Goal: Task Accomplishment & Management: Manage account settings

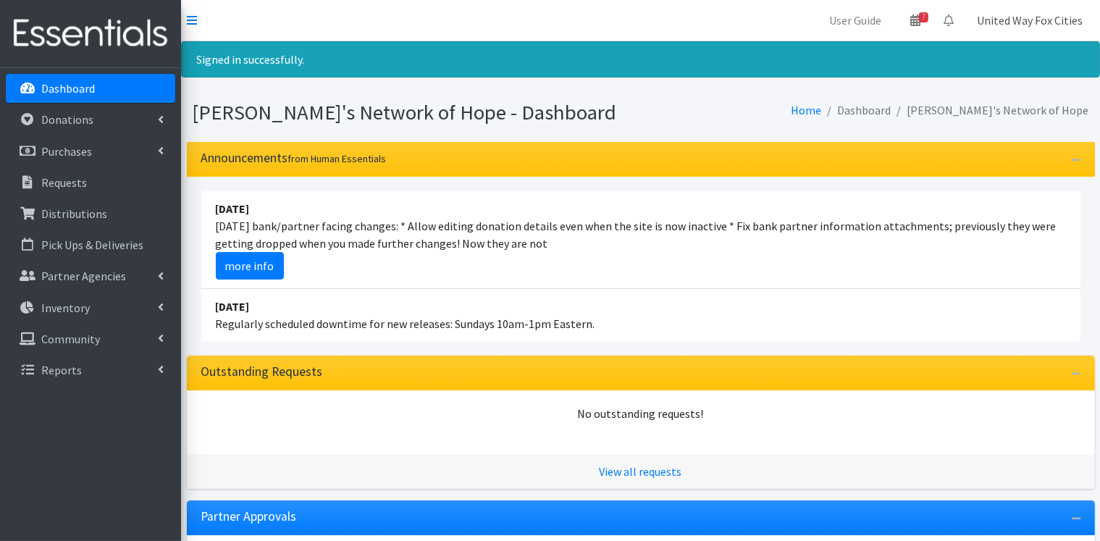
click at [1049, 20] on link "United Way Fox Cities" at bounding box center [1029, 20] width 129 height 29
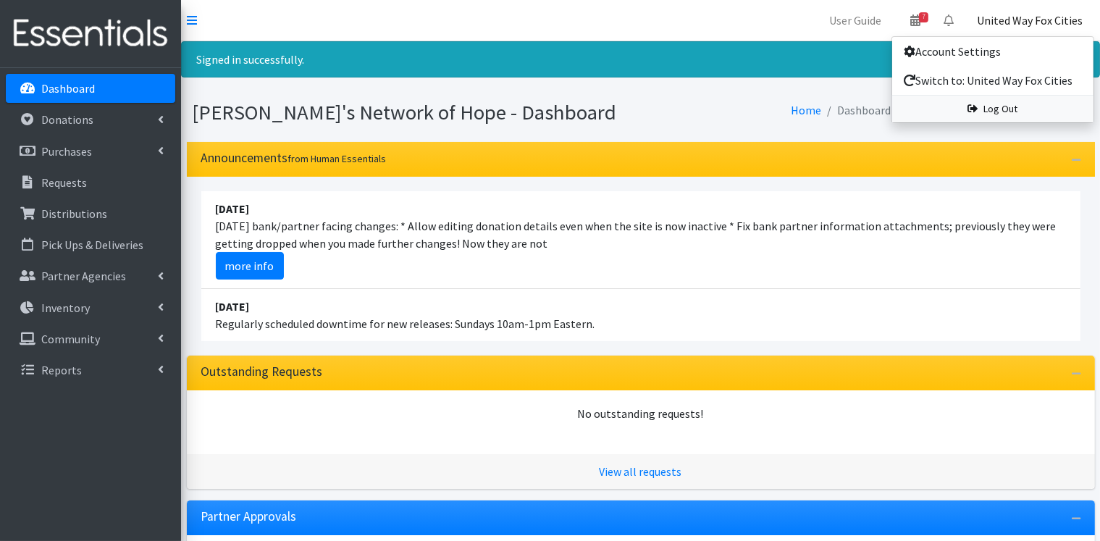
click at [1019, 115] on link "Log Out" at bounding box center [992, 109] width 201 height 27
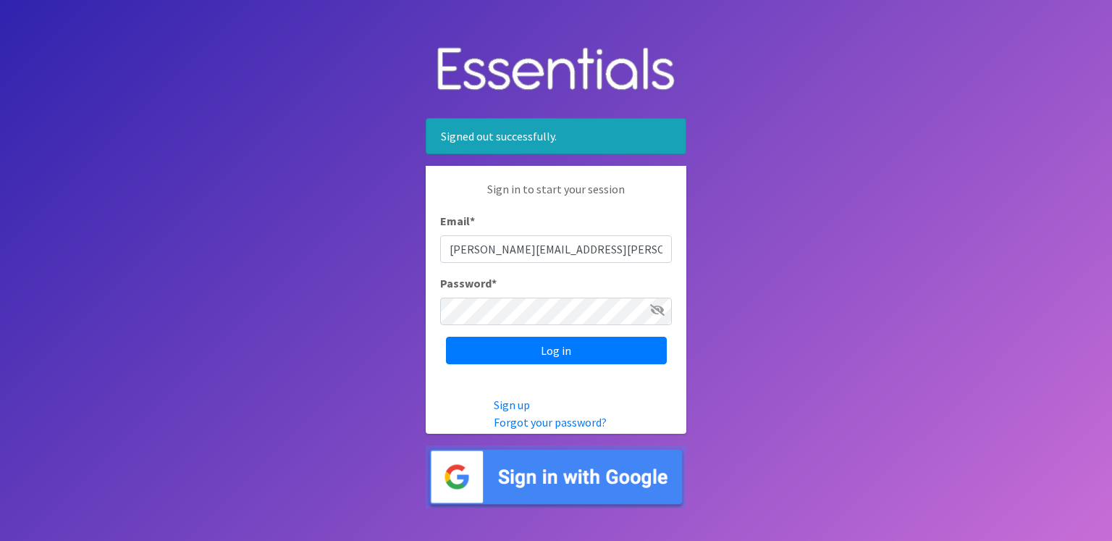
click at [640, 253] on input "[PERSON_NAME][EMAIL_ADDRESS][PERSON_NAME][DOMAIN_NAME]" at bounding box center [556, 249] width 232 height 28
type input "[PERSON_NAME][EMAIL_ADDRESS][DOMAIN_NAME]"
click at [576, 355] on input "Log in" at bounding box center [556, 351] width 221 height 28
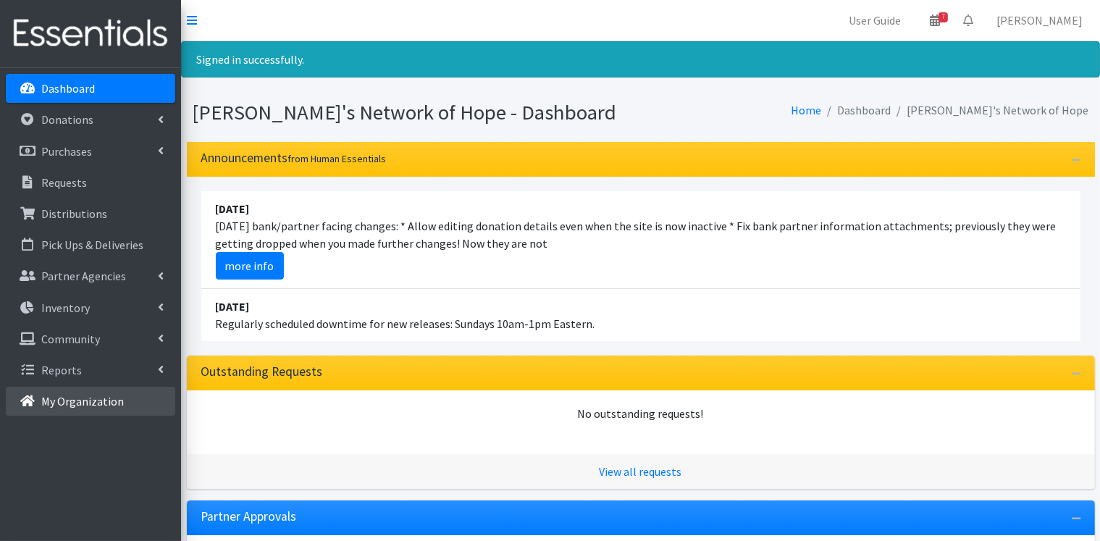
click at [115, 400] on p "My Organization" at bounding box center [82, 401] width 83 height 14
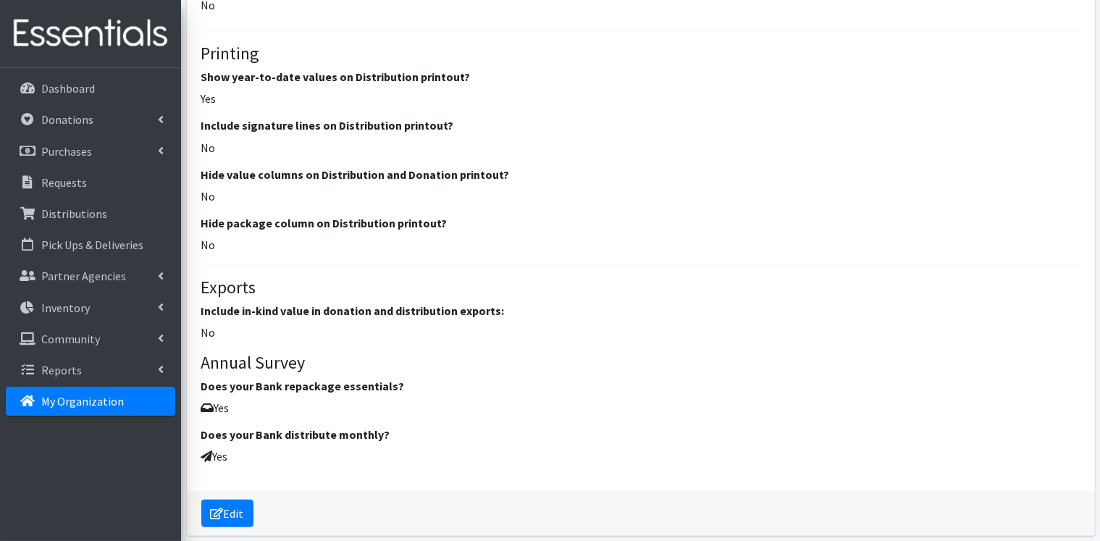
scroll to position [1810, 0]
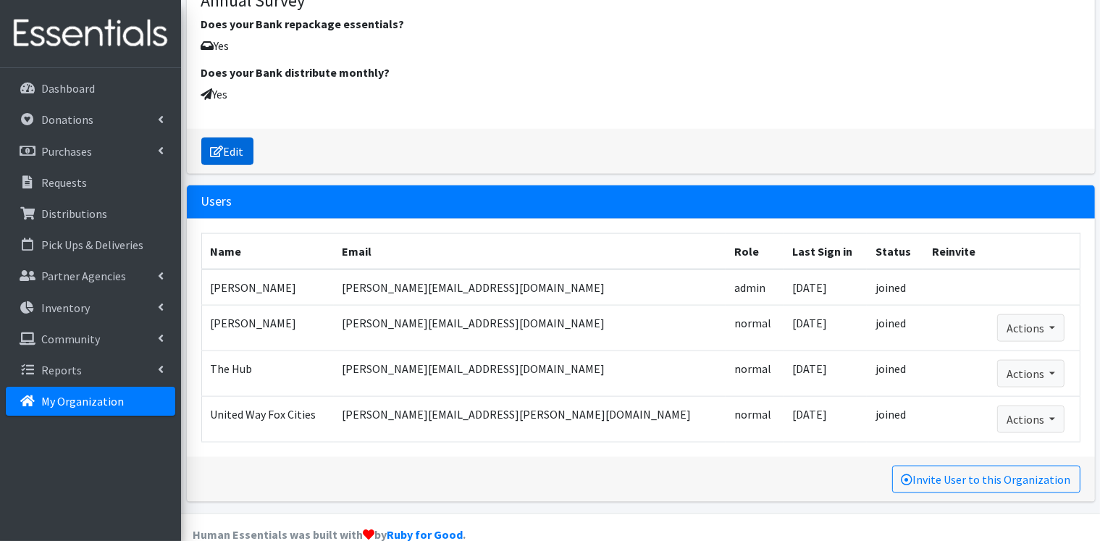
click at [235, 159] on link "Edit" at bounding box center [227, 152] width 52 height 28
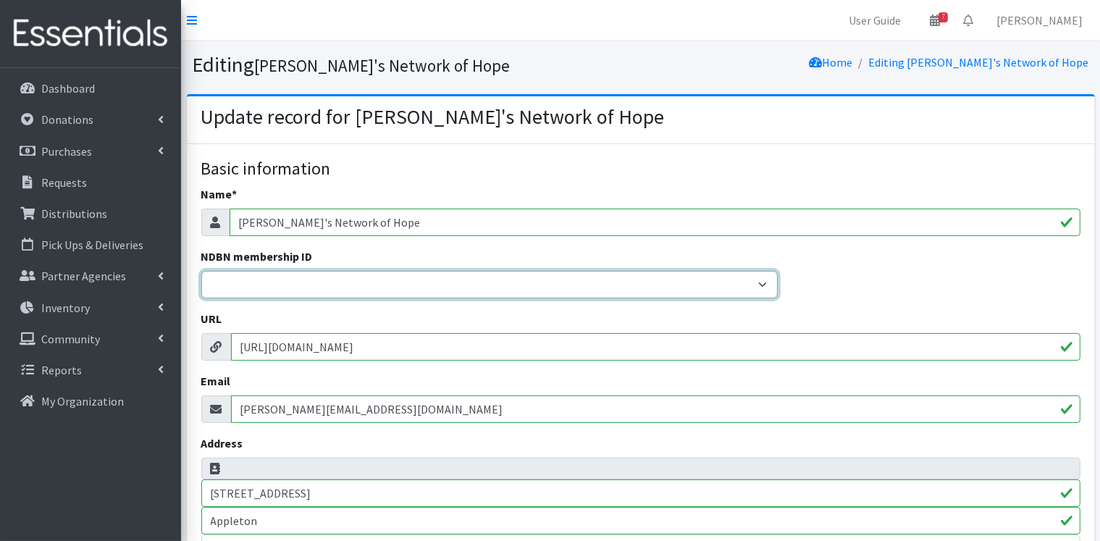
click at [402, 278] on select "20040 - (914) Cares 12001 - A Baby Center 19003 - A Precious Child 21047 - AIO …" at bounding box center [489, 285] width 576 height 28
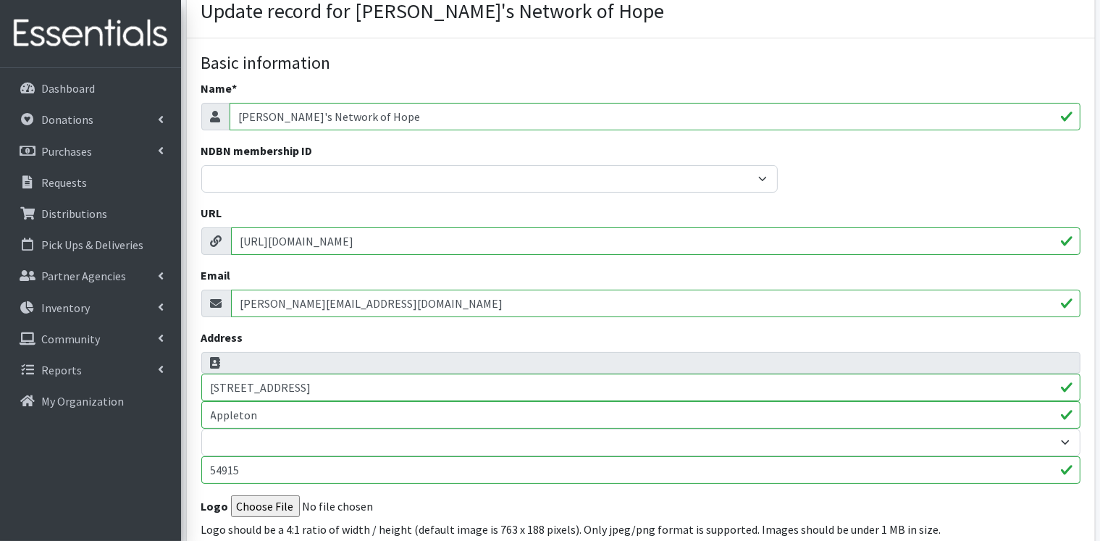
scroll to position [145, 0]
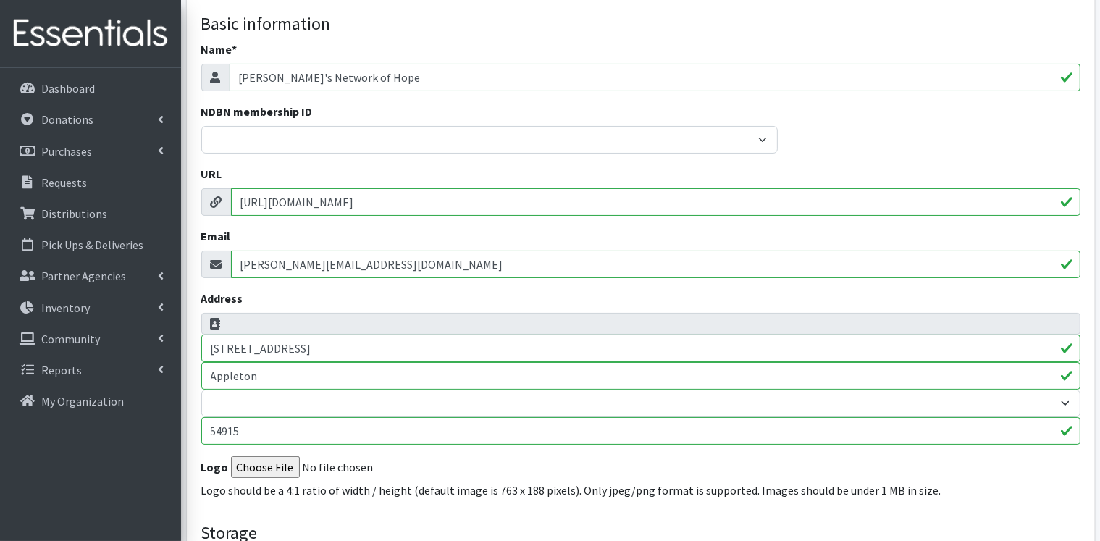
click at [395, 271] on input "scott@jakesnoh.org" at bounding box center [655, 264] width 849 height 28
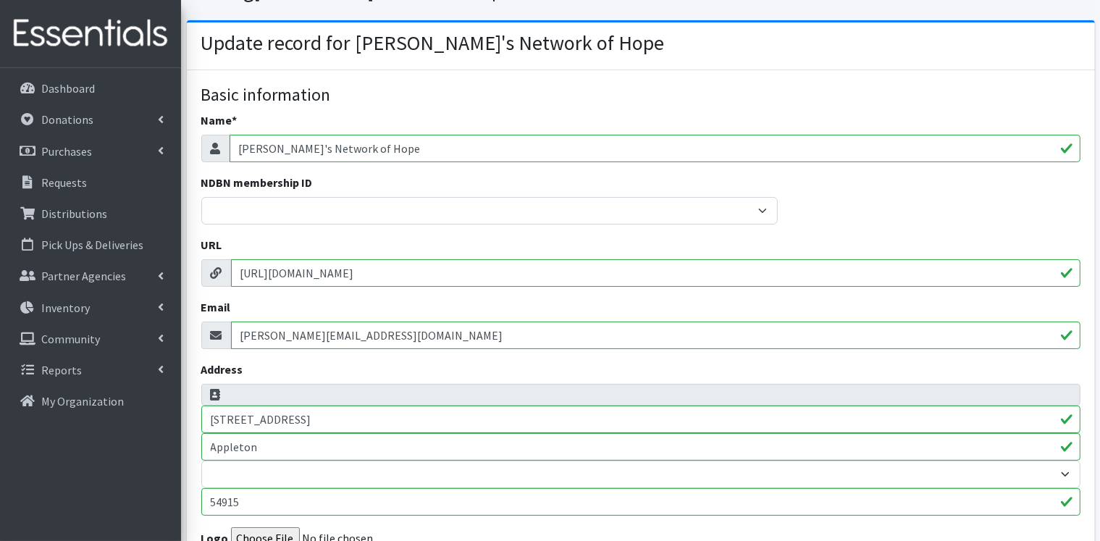
scroll to position [0, 0]
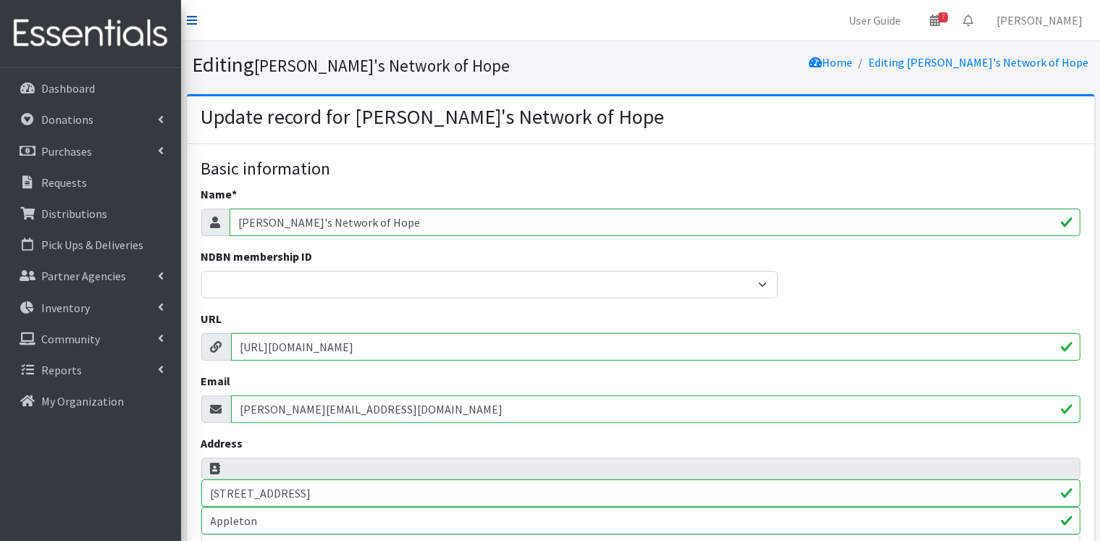
click at [190, 22] on icon at bounding box center [192, 20] width 10 height 12
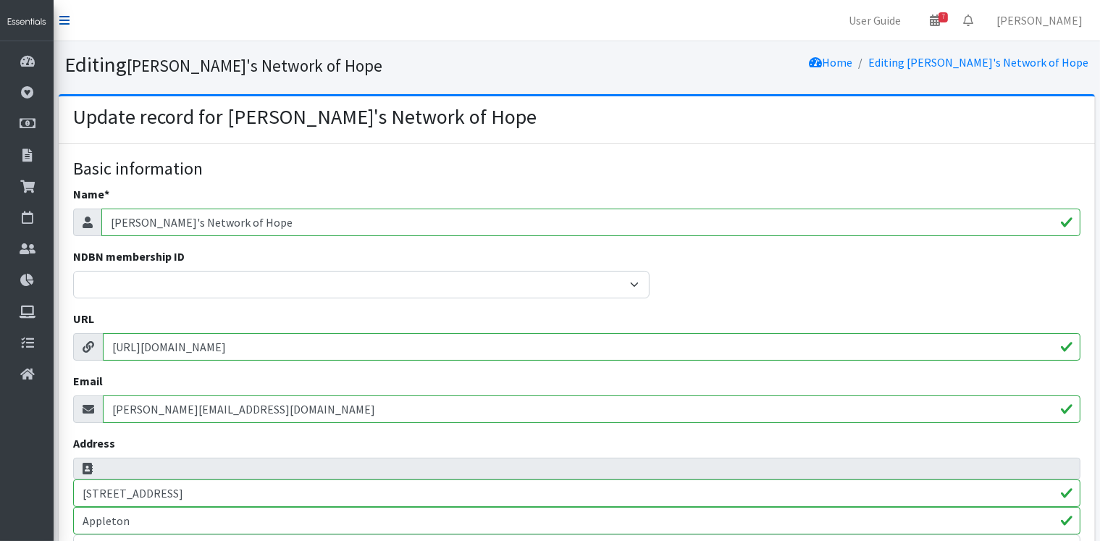
click at [60, 25] on icon at bounding box center [64, 20] width 10 height 12
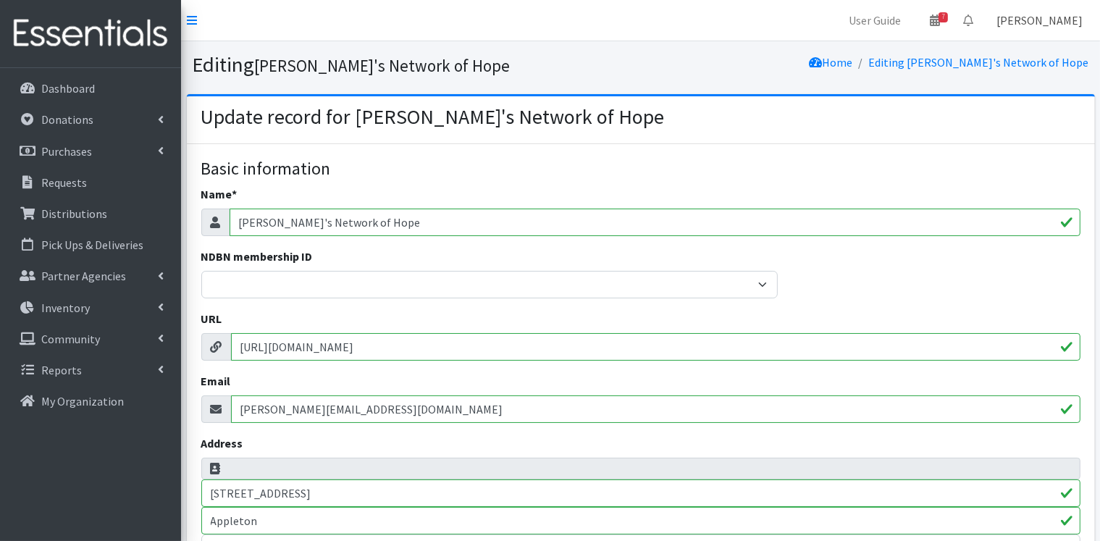
click at [1022, 25] on link "Scott Sawinski" at bounding box center [1038, 20] width 109 height 29
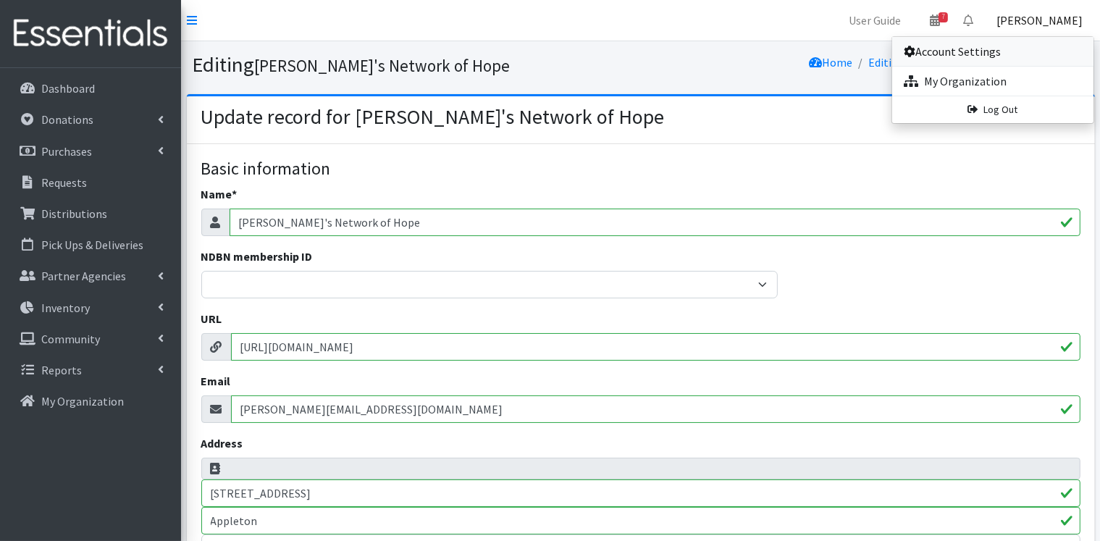
click at [953, 58] on link "Account Settings" at bounding box center [992, 51] width 201 height 29
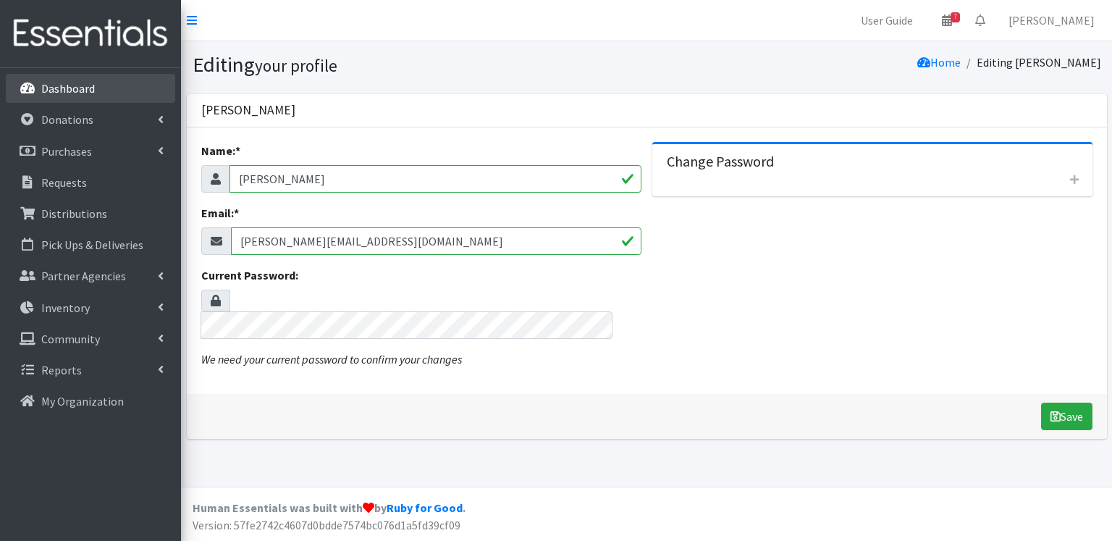
click at [46, 91] on p "Dashboard" at bounding box center [68, 88] width 54 height 14
